Goal: Find specific page/section: Find specific page/section

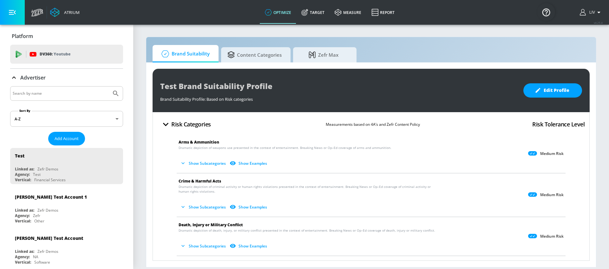
click at [68, 92] on input "Search by name" at bounding box center [61, 94] width 96 height 8
type input "softbank"
click at [109, 87] on button "Submit Search" at bounding box center [116, 94] width 14 height 14
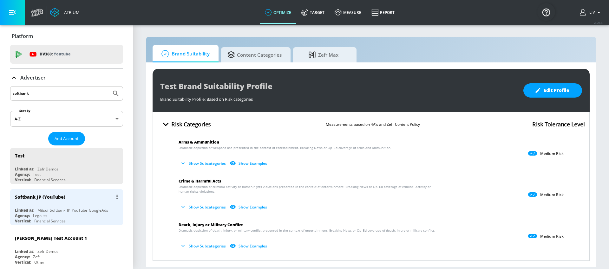
click at [72, 196] on div "Softbank JP (YouTube)" at bounding box center [68, 197] width 107 height 15
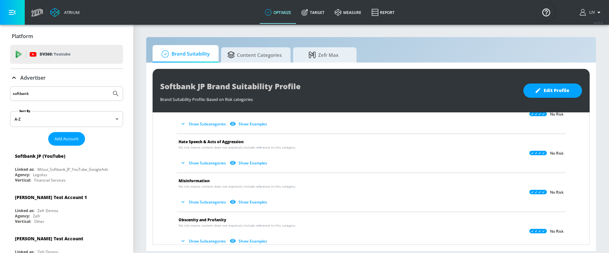
scroll to position [158, 0]
click at [554, 90] on span "Edit Profile" at bounding box center [552, 91] width 33 height 8
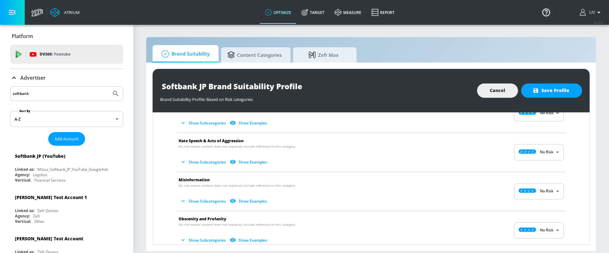
click at [543, 191] on body "Atrium optimize Target measure Report optimize Target measure Report v 4.25.4 L…" at bounding box center [304, 126] width 609 height 253
click at [552, 192] on div at bounding box center [304, 126] width 609 height 253
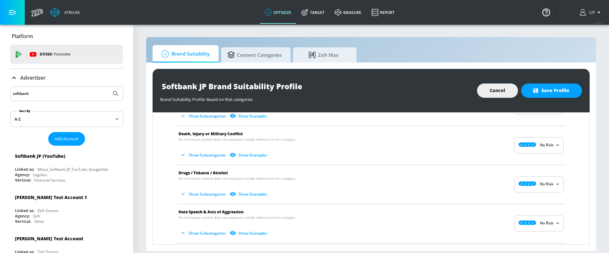
scroll to position [0, 0]
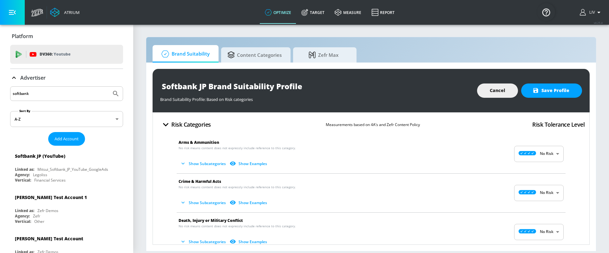
click at [542, 156] on body "Atrium optimize Target measure Report optimize Target measure Report v 4.25.4 L…" at bounding box center [304, 126] width 609 height 253
click at [472, 157] on div at bounding box center [304, 126] width 609 height 253
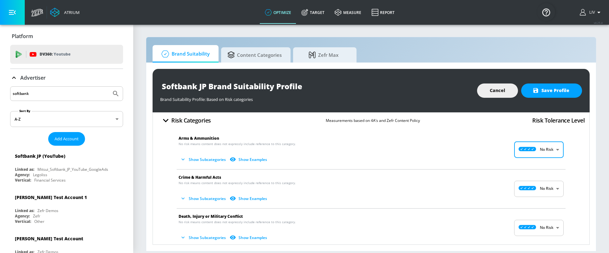
scroll to position [10, 0]
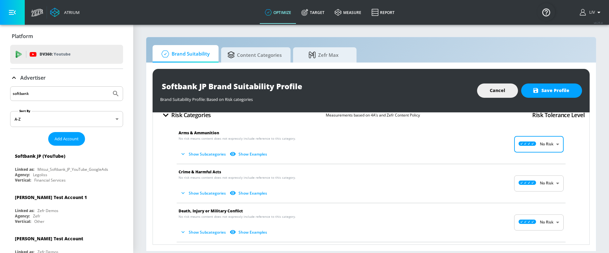
click at [541, 148] on body "Atrium optimize Target measure Report optimize Target measure Report v 4.25.4 L…" at bounding box center [304, 126] width 609 height 253
click at [460, 141] on div at bounding box center [304, 126] width 609 height 253
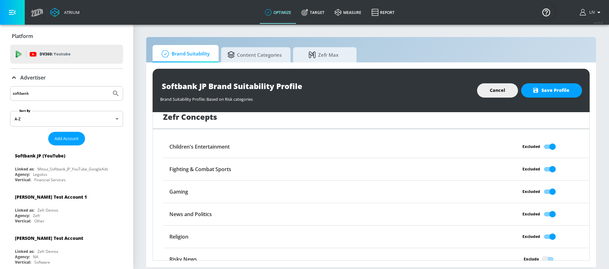
scroll to position [177, 0]
